Goal: Task Accomplishment & Management: Manage account settings

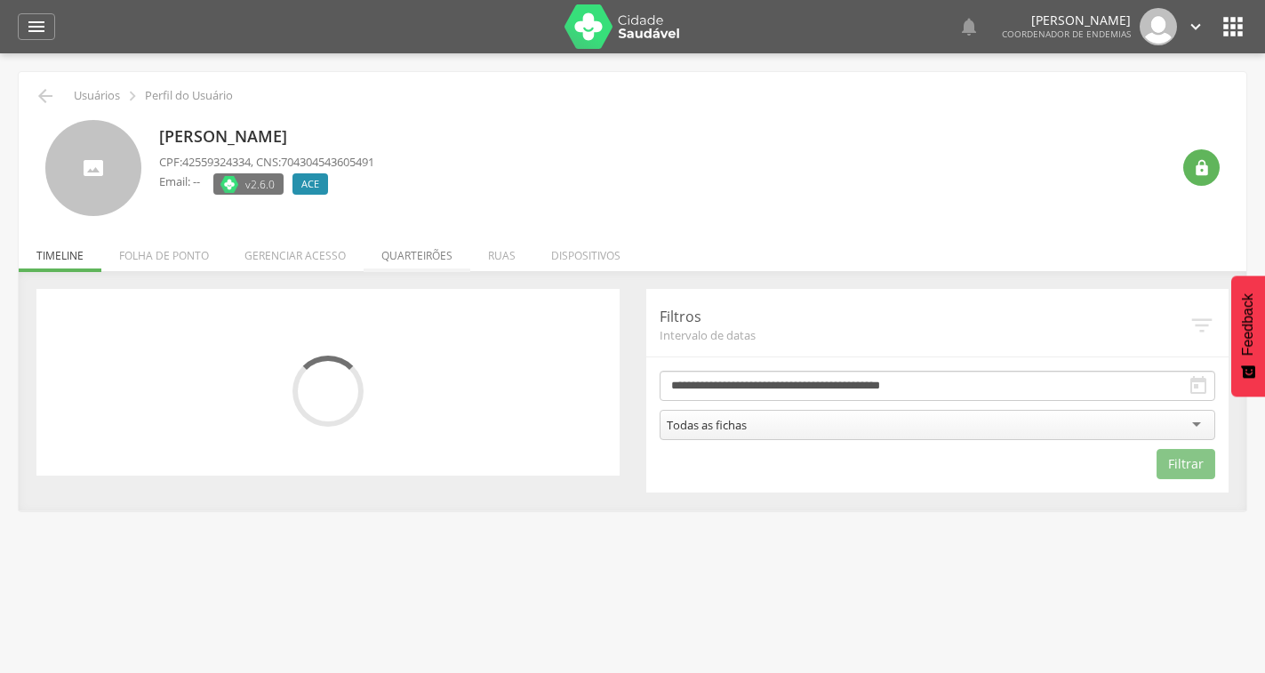
click at [413, 255] on li "Quarteirões" at bounding box center [417, 251] width 107 height 42
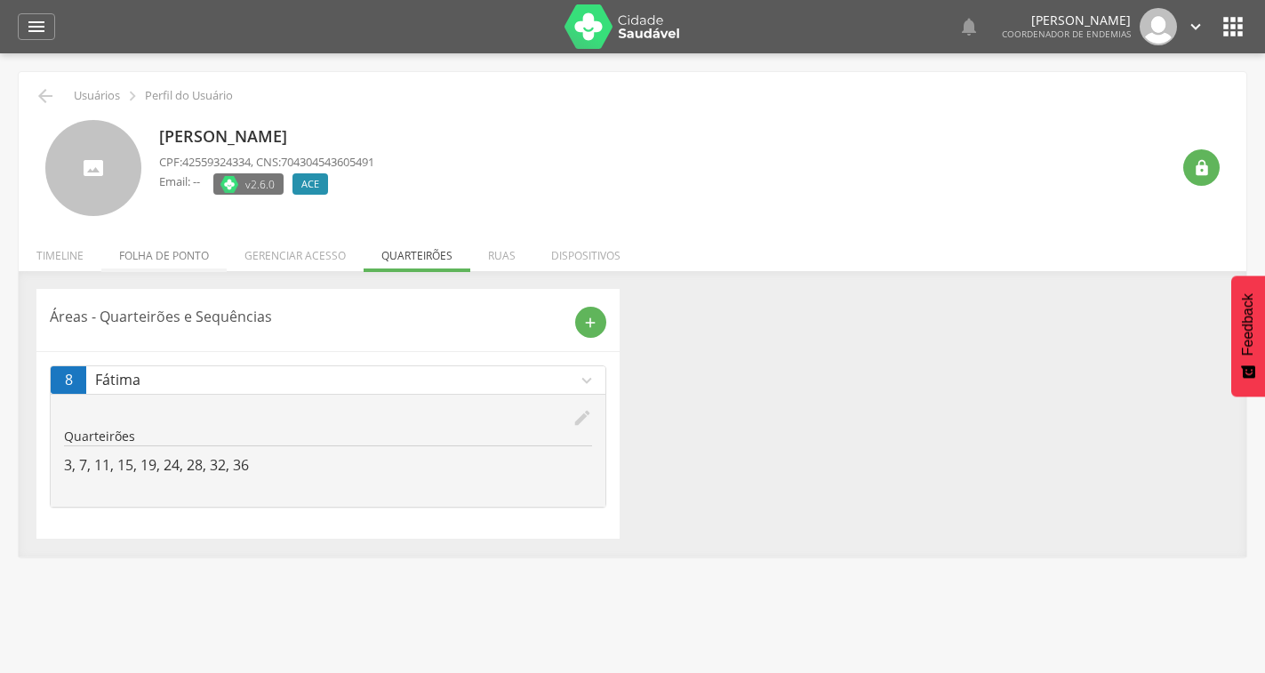
click at [178, 260] on li "Folha de ponto" at bounding box center [163, 251] width 125 height 42
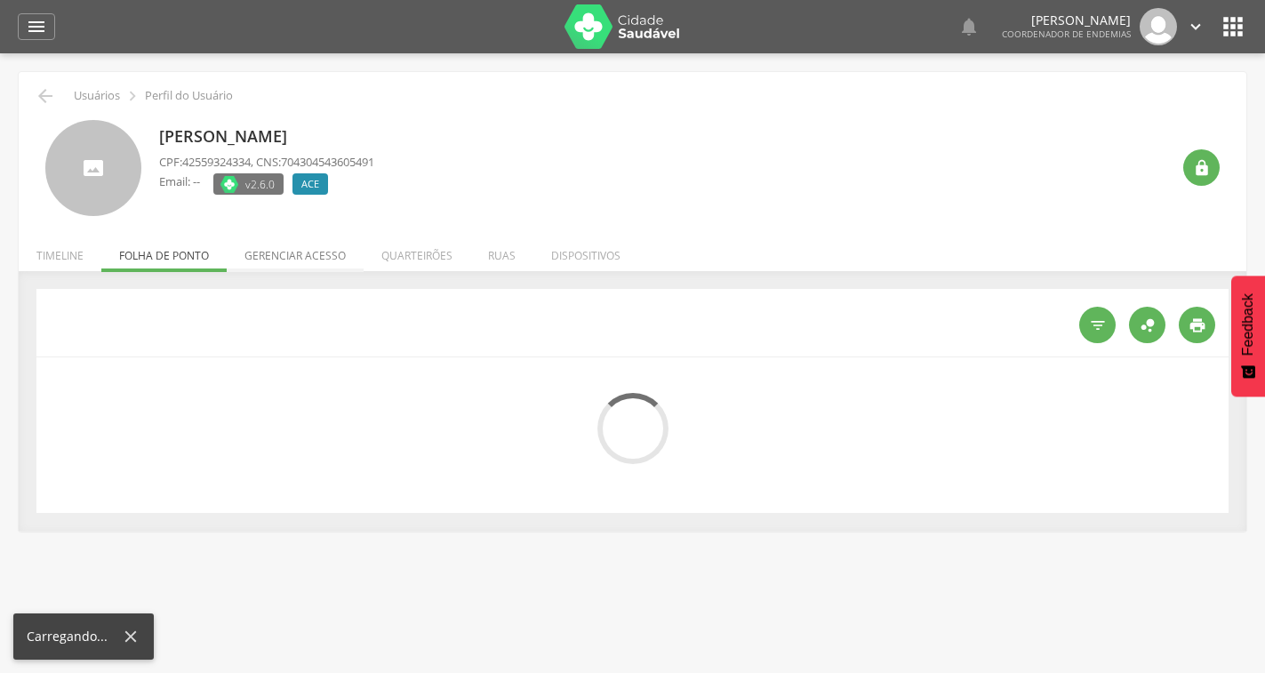
click at [320, 255] on li "Gerenciar acesso" at bounding box center [295, 251] width 137 height 42
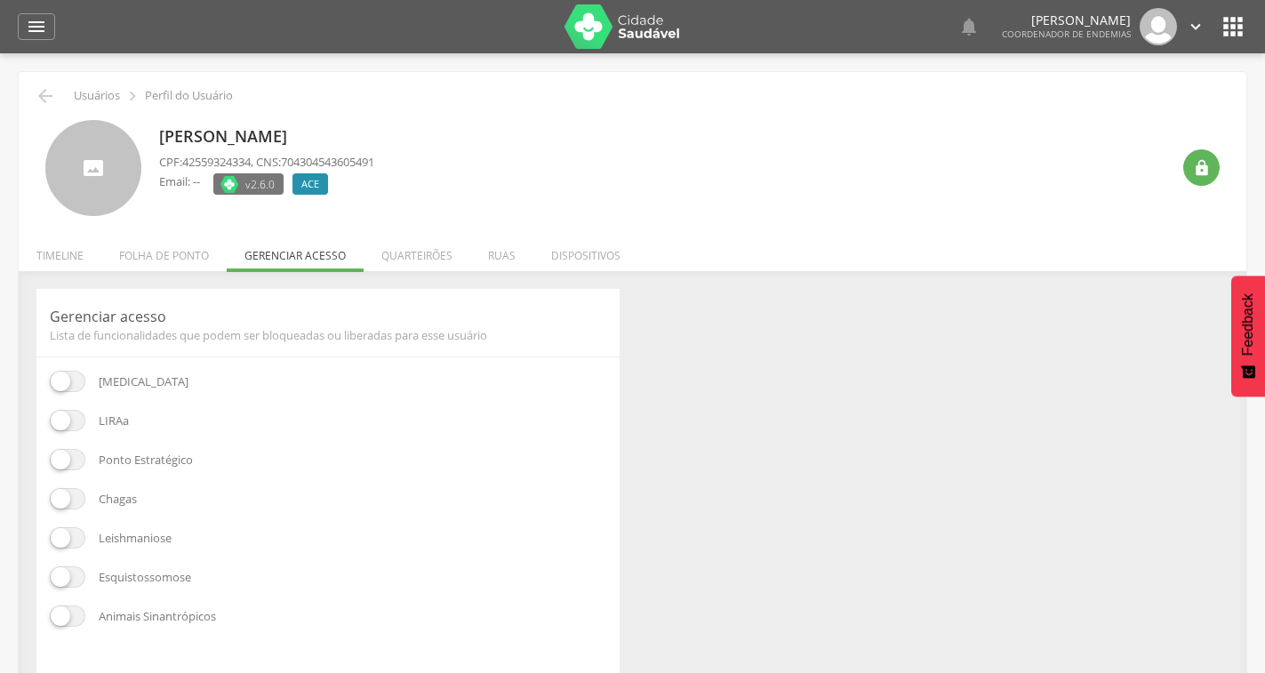
click at [53, 387] on span at bounding box center [68, 381] width 36 height 21
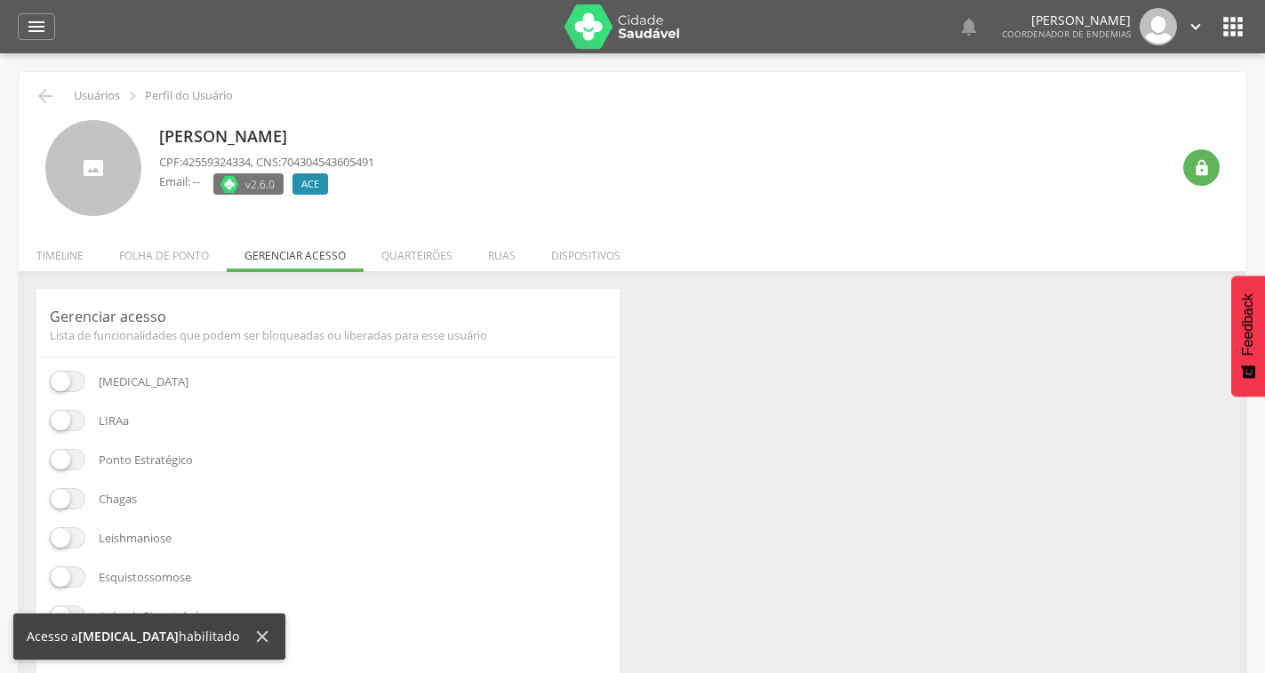
click at [76, 424] on span at bounding box center [68, 420] width 36 height 21
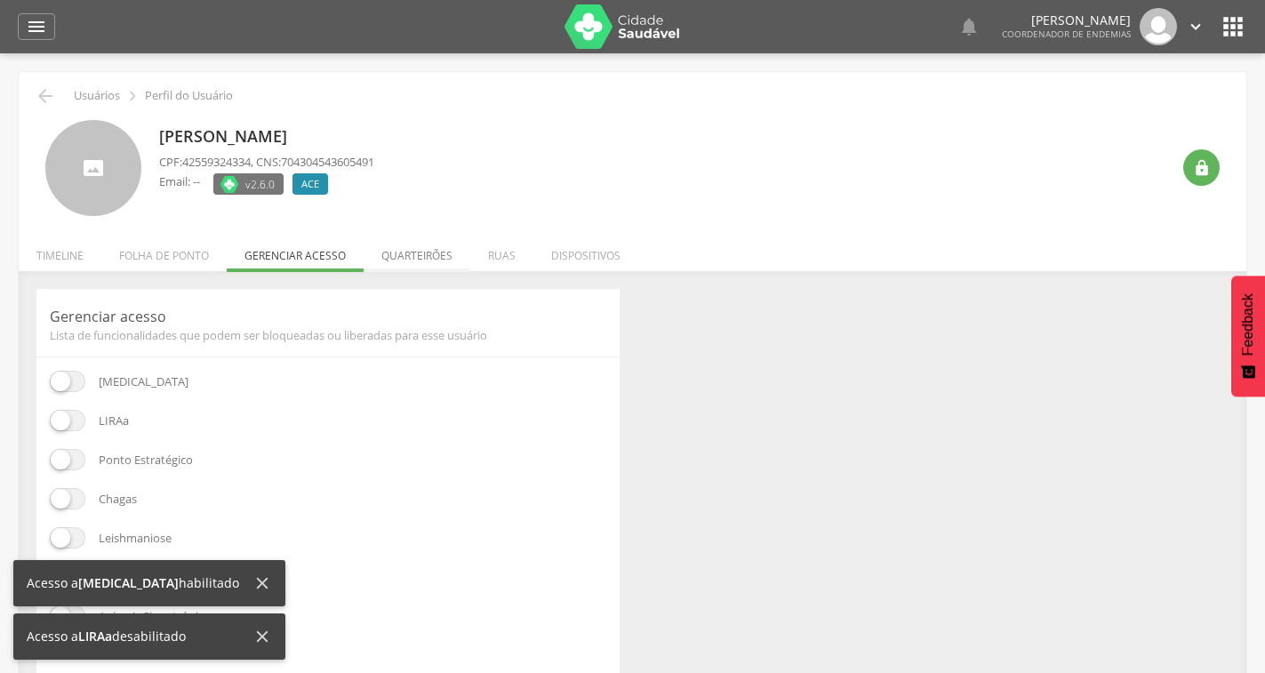
click at [414, 245] on li "Quarteirões" at bounding box center [417, 251] width 107 height 42
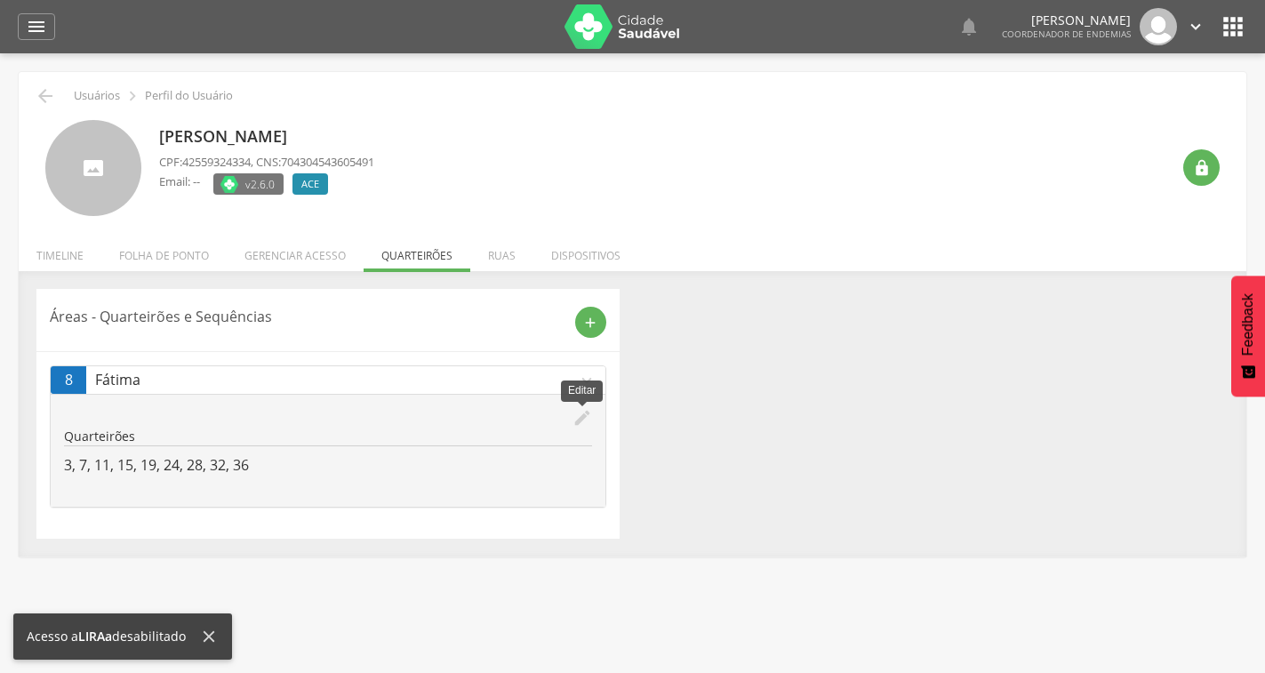
click at [583, 416] on icon "edit" at bounding box center [583, 418] width 20 height 20
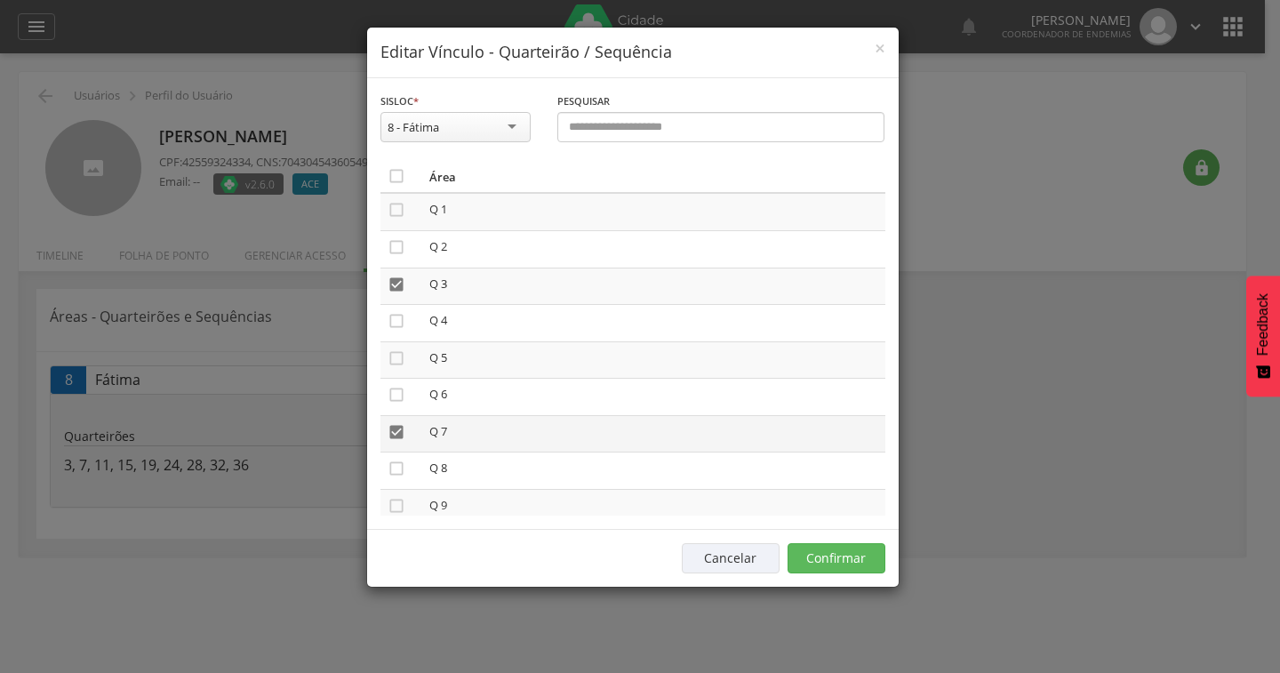
click at [398, 428] on icon "" at bounding box center [397, 432] width 18 height 18
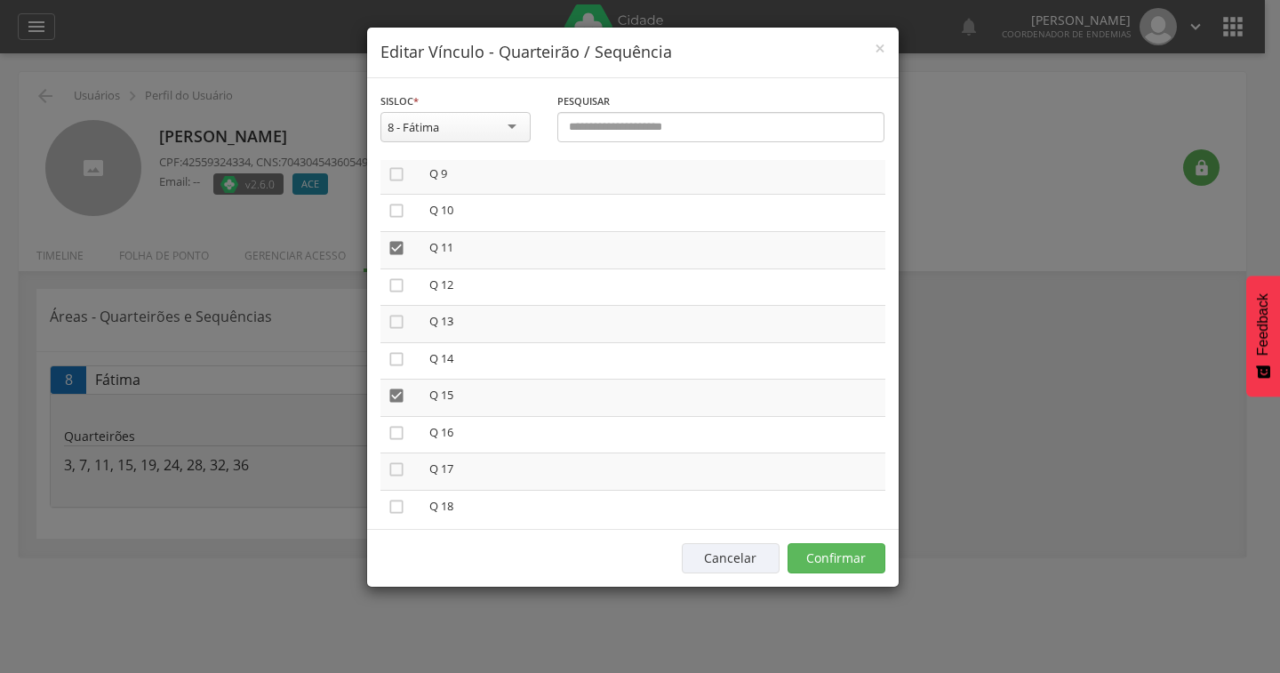
scroll to position [356, 0]
click at [399, 366] on icon "" at bounding box center [397, 372] width 18 height 18
click at [392, 224] on icon "" at bounding box center [397, 224] width 18 height 18
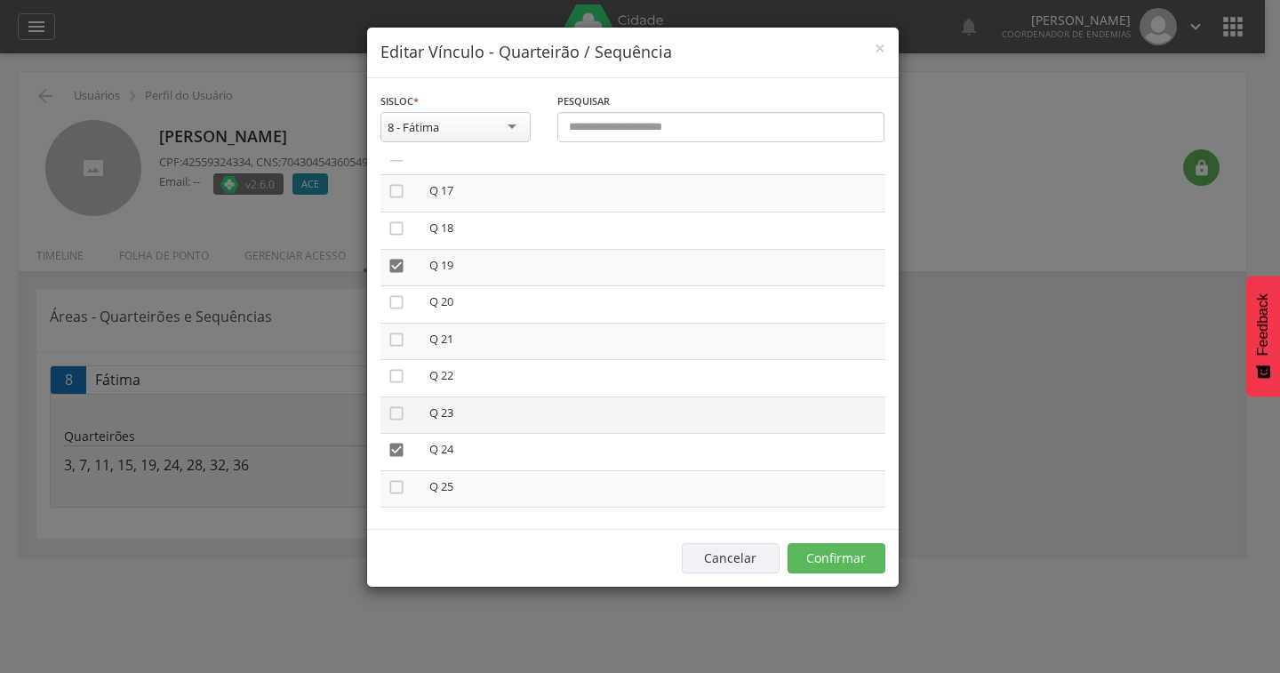
scroll to position [622, 0]
click at [398, 253] on icon "" at bounding box center [397, 253] width 18 height 18
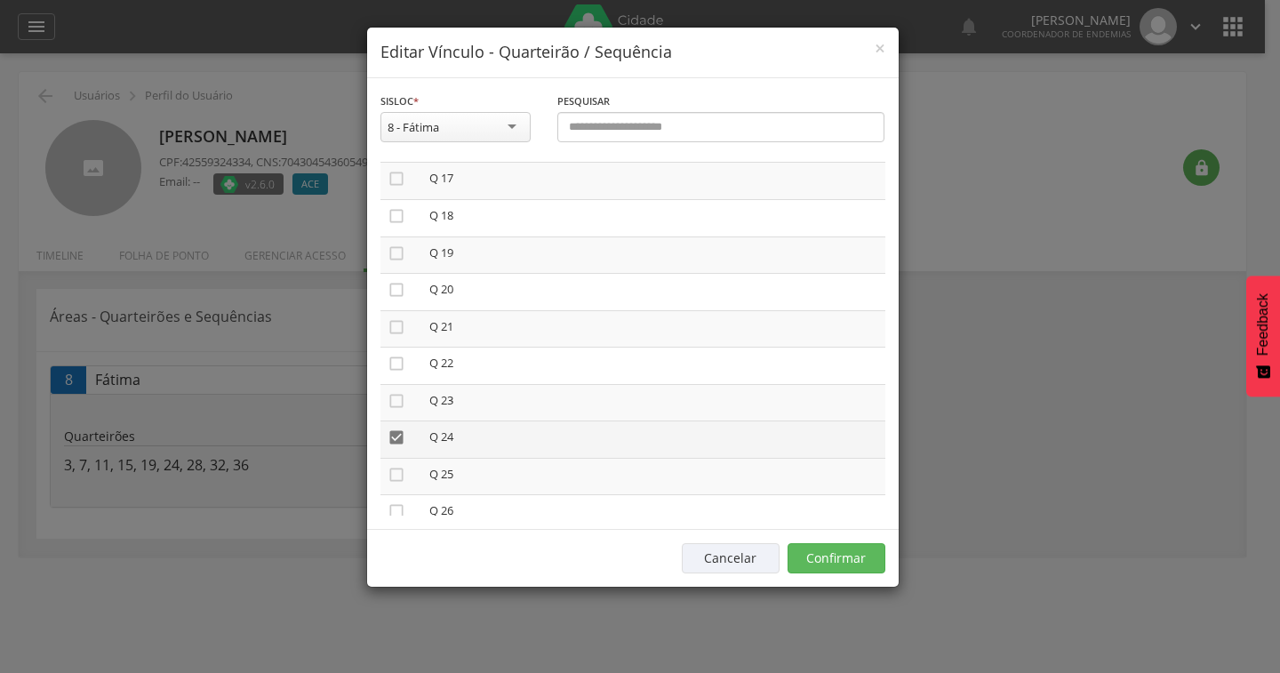
click at [397, 437] on icon "" at bounding box center [397, 438] width 18 height 18
click at [391, 322] on icon "" at bounding box center [397, 319] width 18 height 18
click at [393, 462] on icon "" at bounding box center [397, 467] width 18 height 18
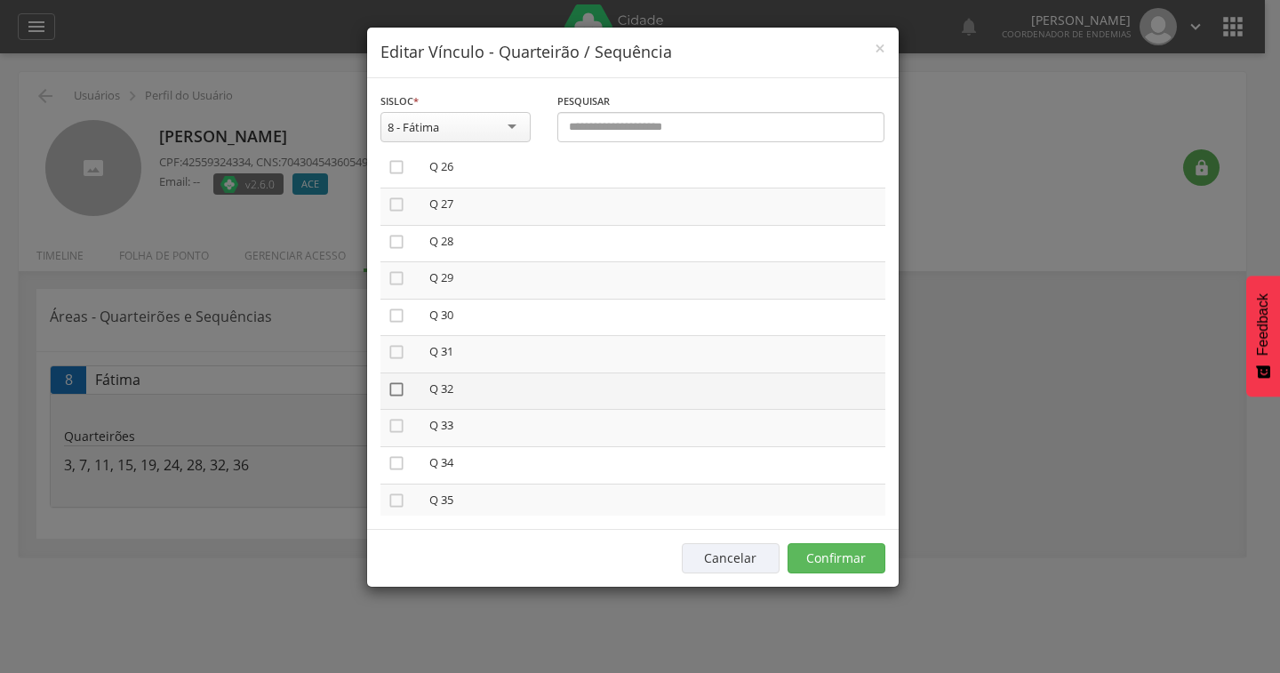
scroll to position [1062, 0]
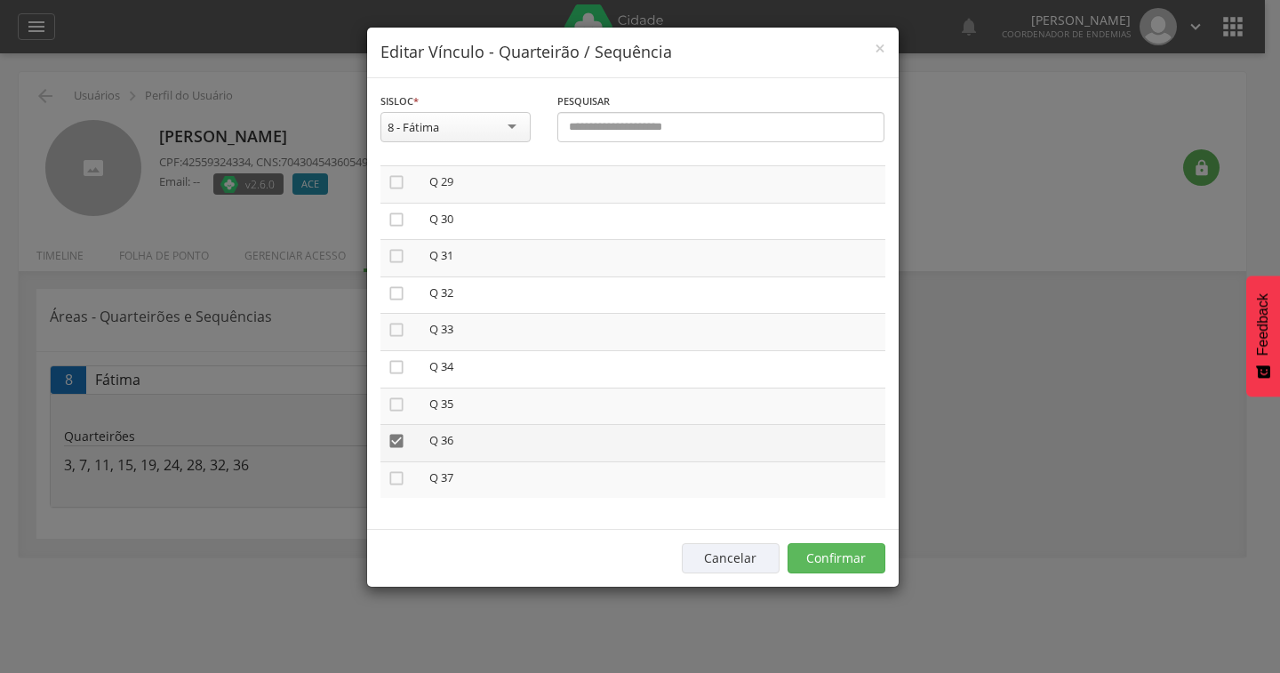
click at [393, 435] on icon "" at bounding box center [397, 441] width 18 height 18
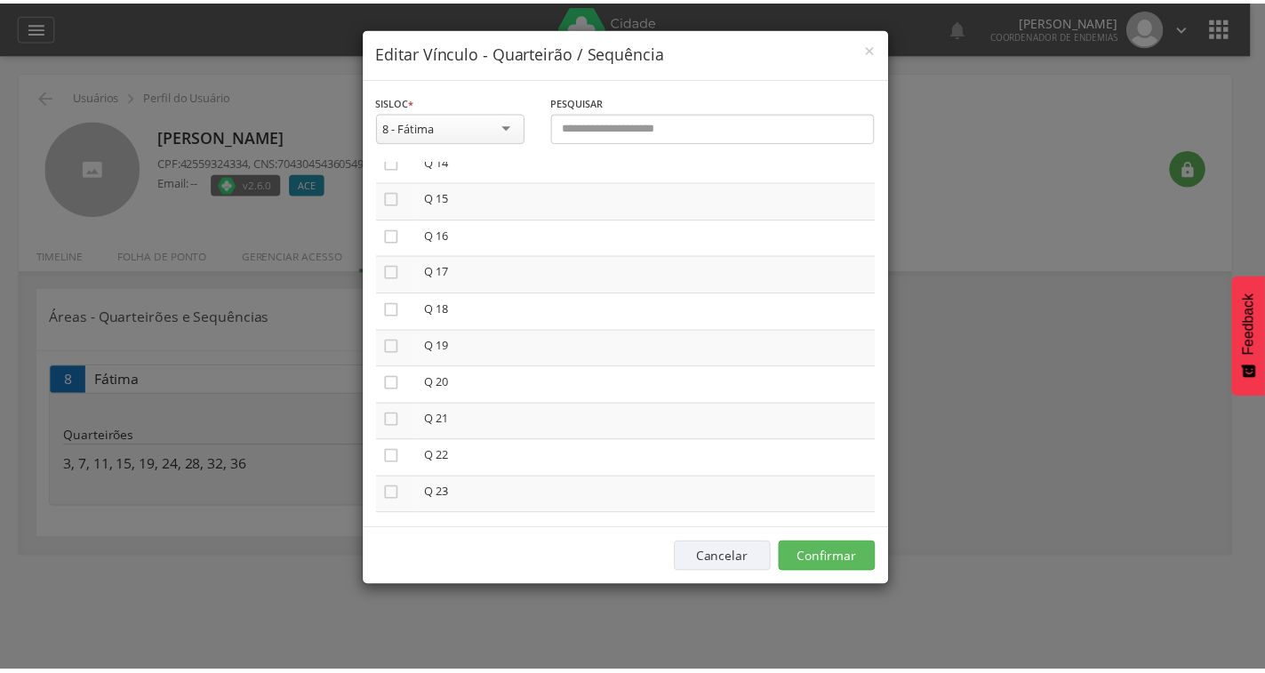
scroll to position [0, 0]
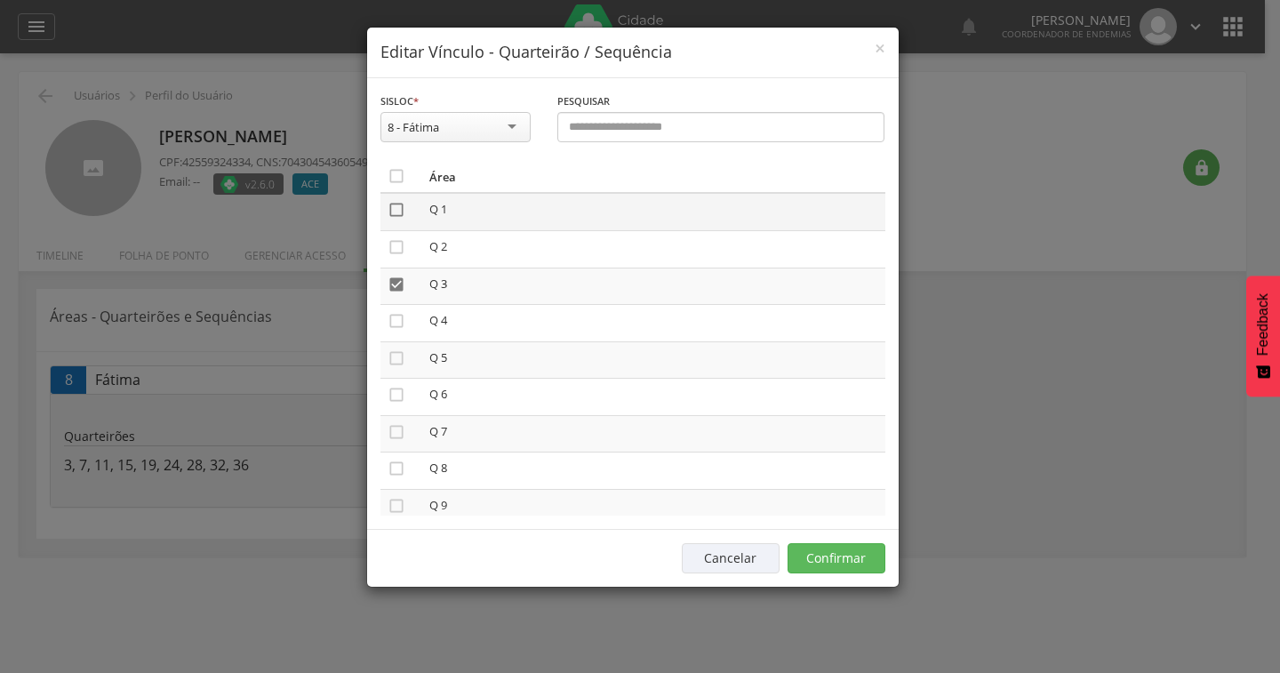
click at [393, 212] on icon "" at bounding box center [397, 210] width 18 height 18
click at [393, 242] on icon "" at bounding box center [397, 247] width 18 height 18
click at [841, 557] on button "Confirmar" at bounding box center [837, 558] width 98 height 30
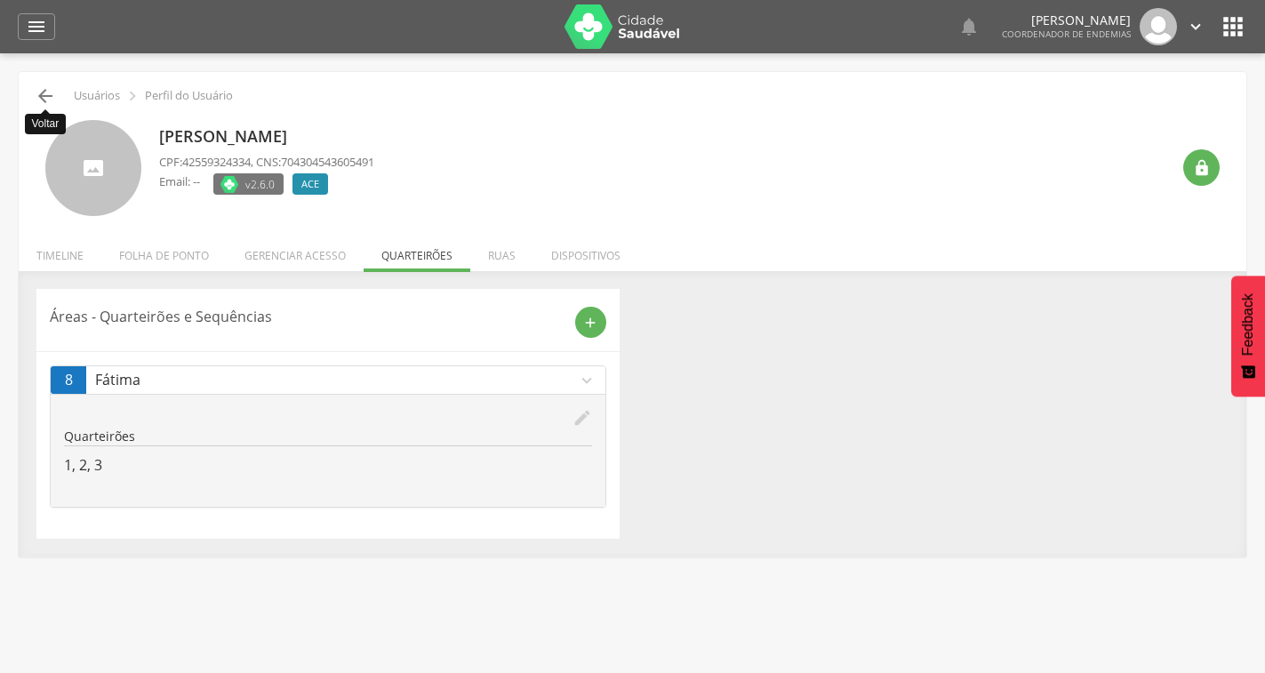
click at [46, 94] on icon "" at bounding box center [45, 95] width 21 height 21
